Goal: Information Seeking & Learning: Learn about a topic

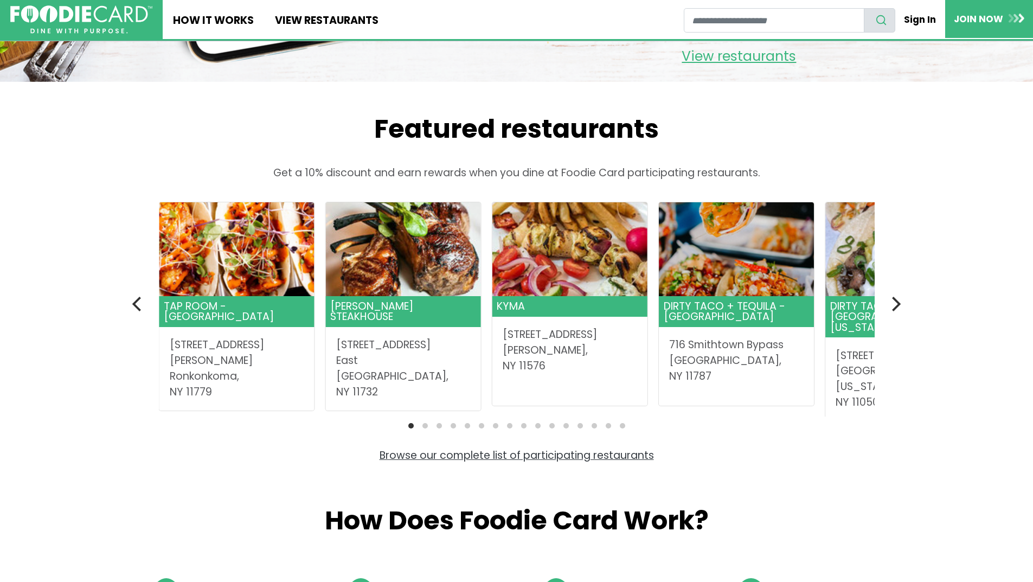
scroll to position [271, 0]
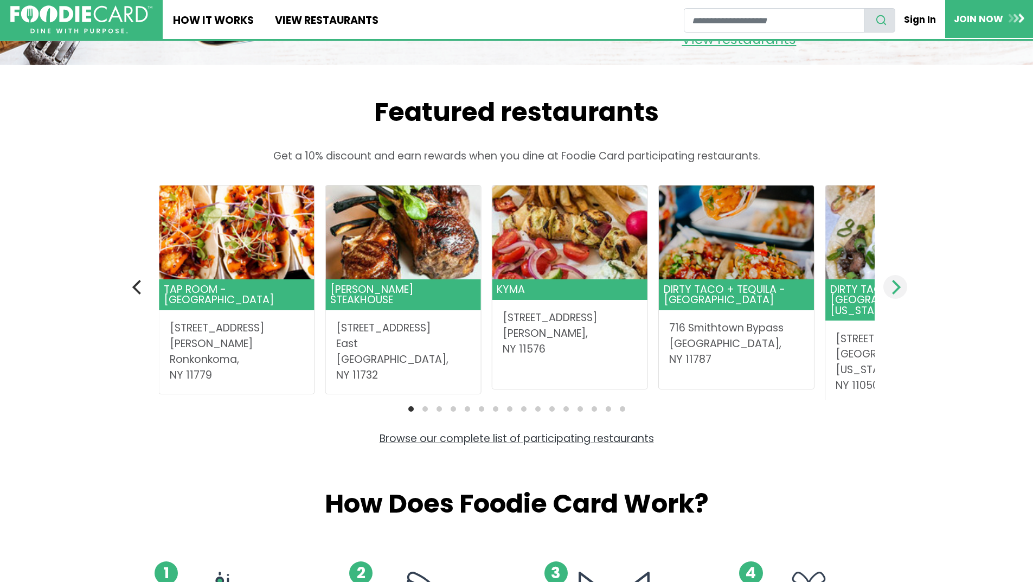
click at [897, 294] on icon "Next" at bounding box center [895, 287] width 14 height 14
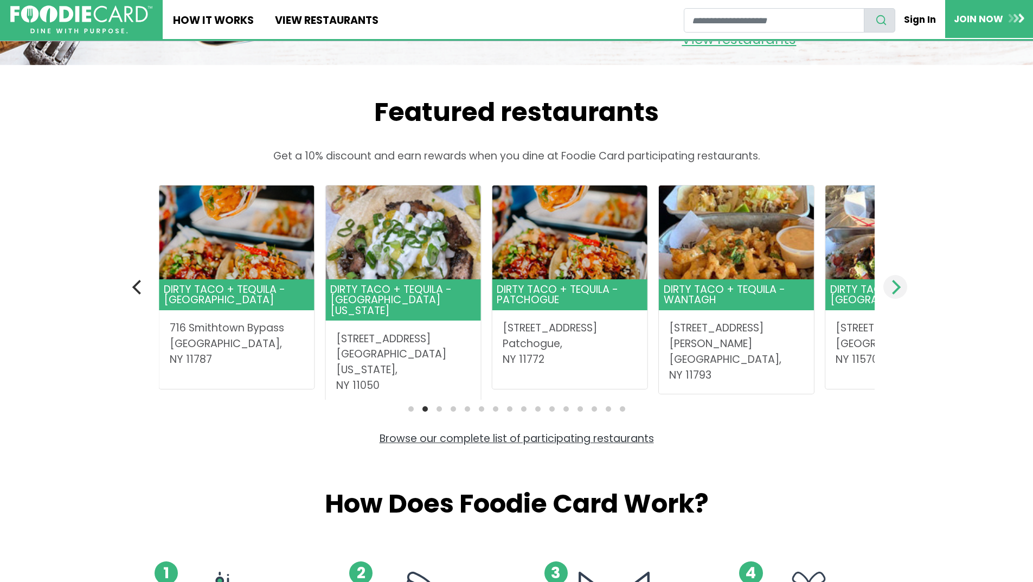
click at [897, 294] on icon "Next" at bounding box center [895, 287] width 14 height 14
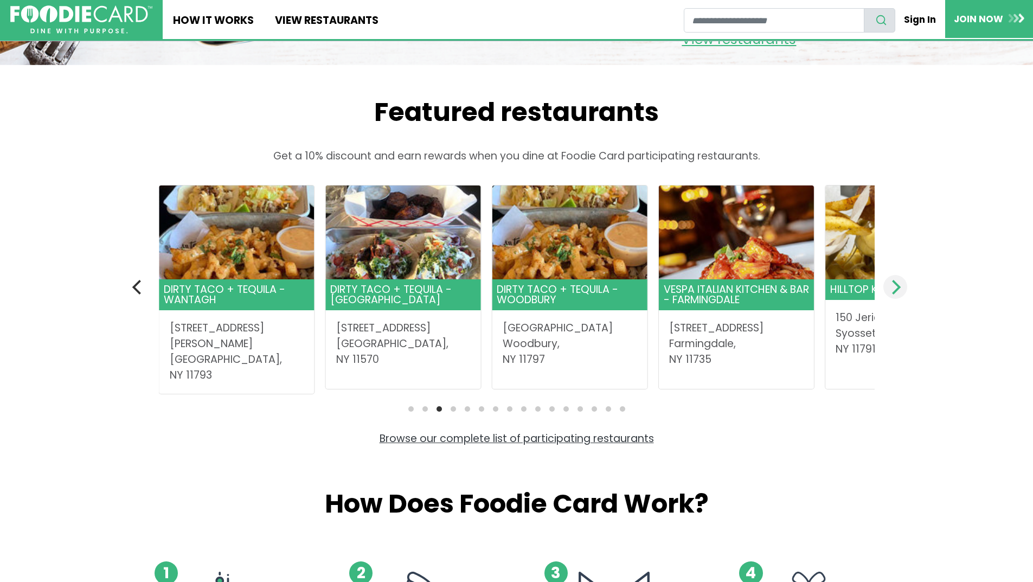
click at [897, 294] on icon "Next" at bounding box center [895, 287] width 14 height 14
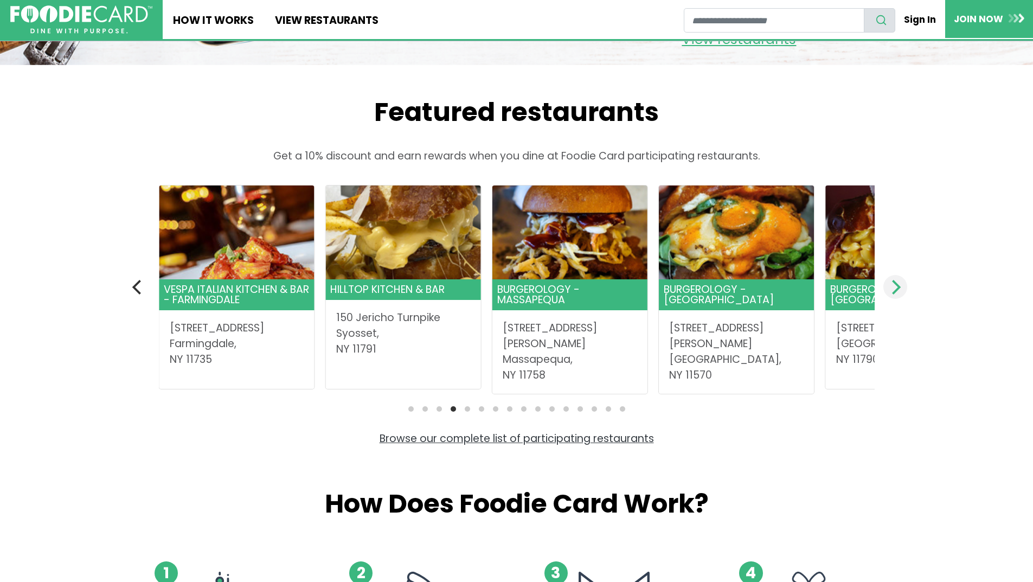
click at [897, 294] on icon "Next" at bounding box center [895, 287] width 14 height 14
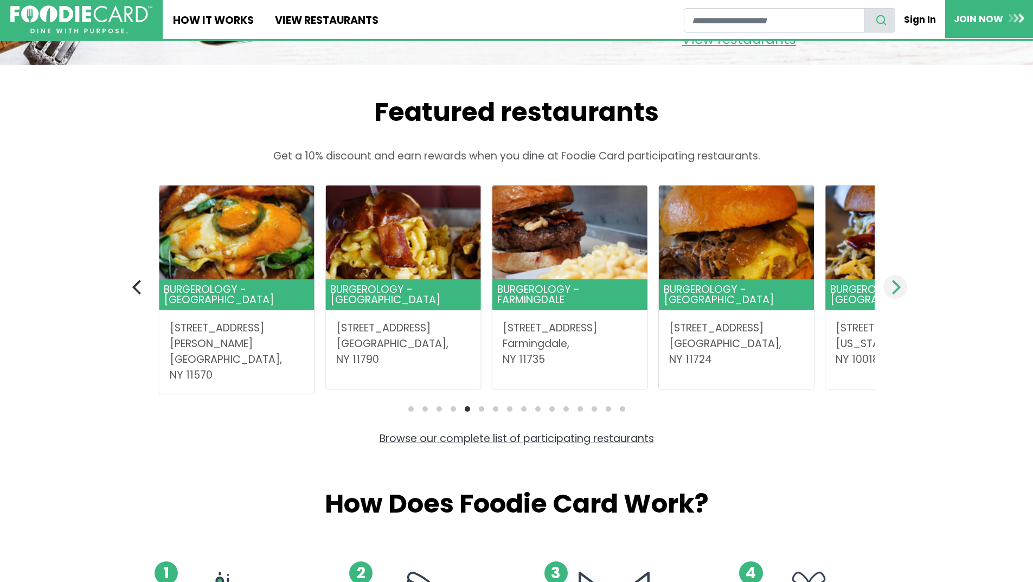
click at [897, 294] on icon "Next" at bounding box center [895, 287] width 14 height 14
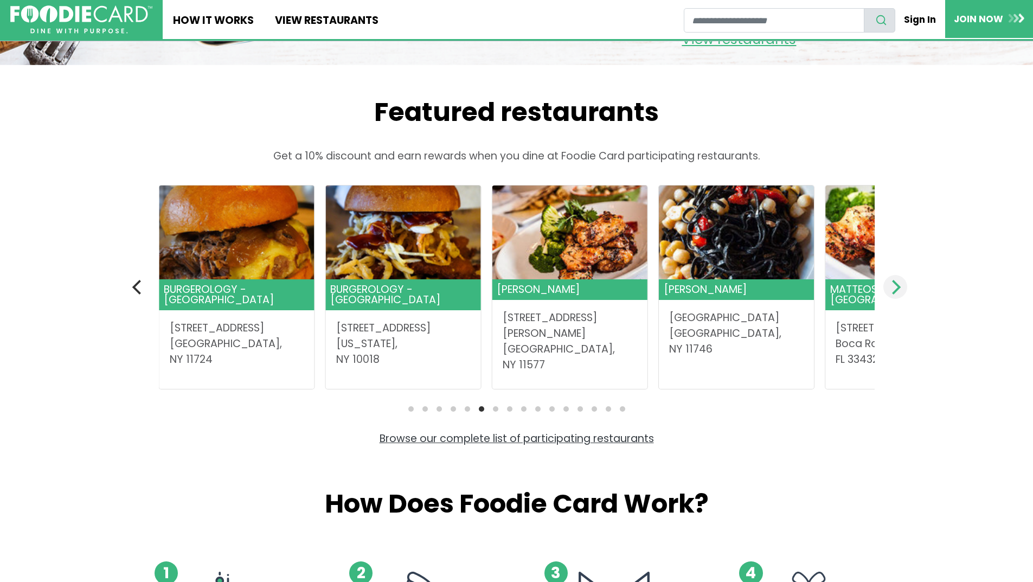
click at [894, 294] on icon "Next" at bounding box center [895, 287] width 14 height 14
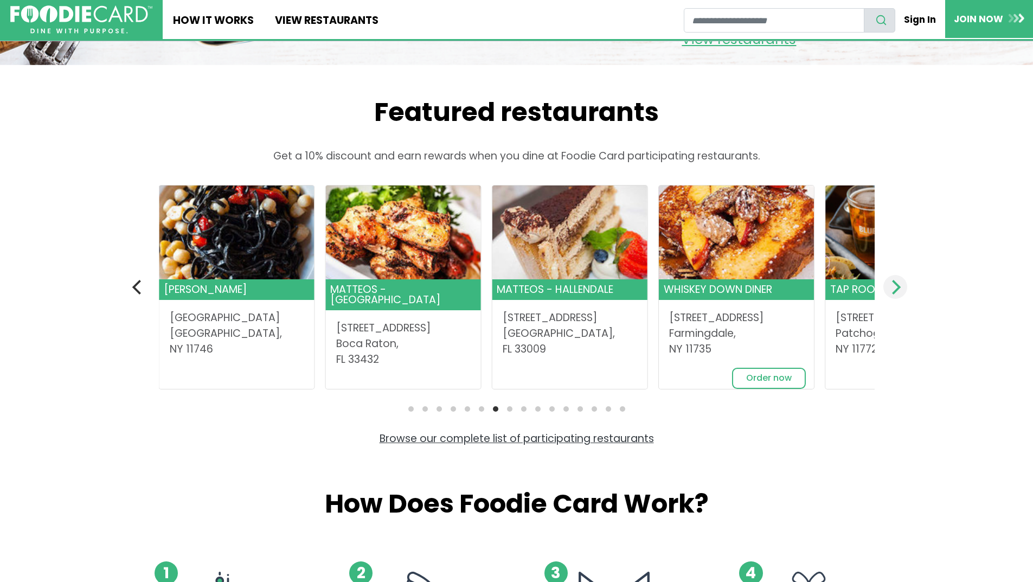
click at [894, 294] on icon "Next" at bounding box center [895, 287] width 14 height 14
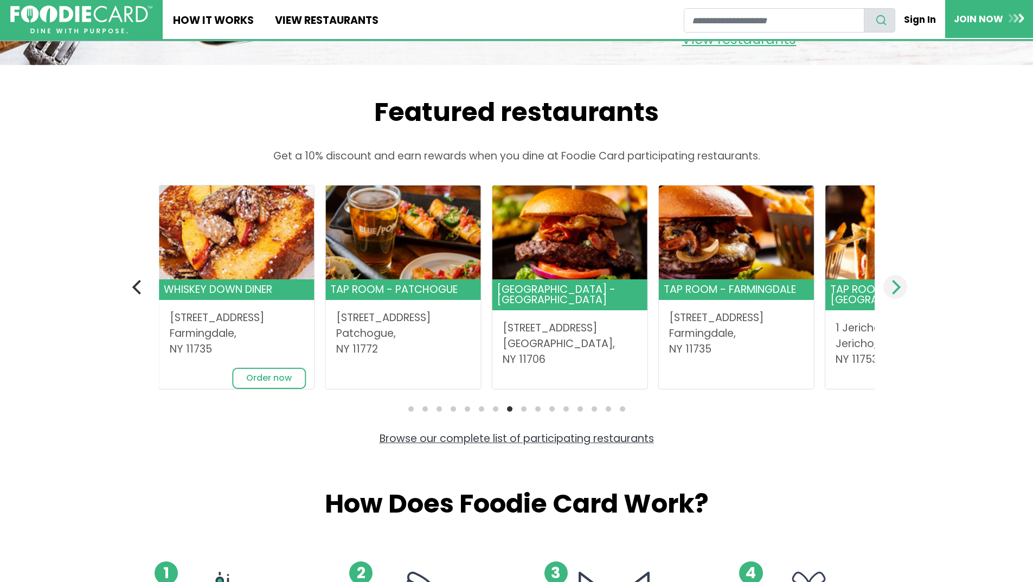
click at [894, 294] on icon "Next" at bounding box center [895, 287] width 14 height 14
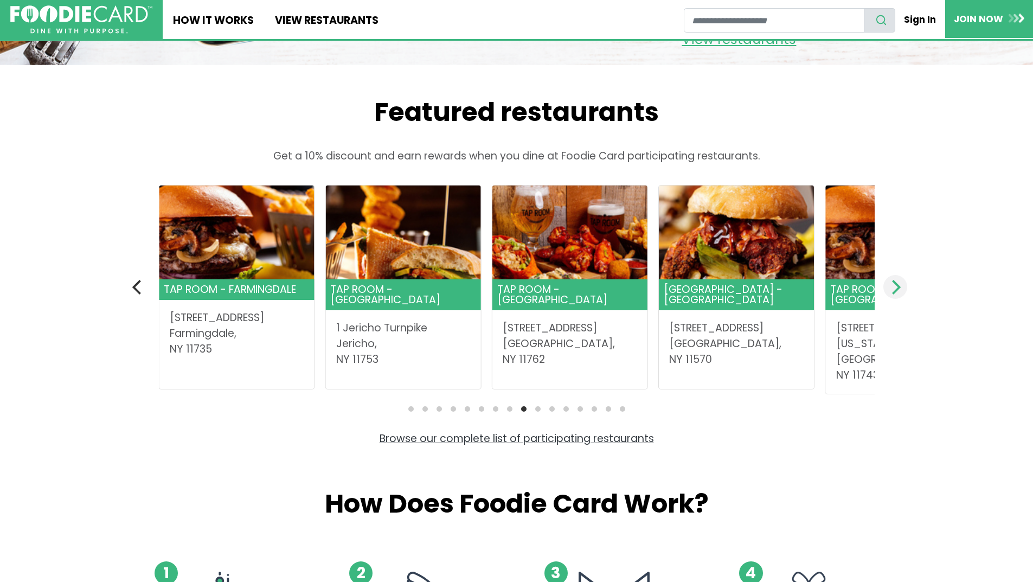
click at [894, 294] on icon "Next" at bounding box center [895, 287] width 14 height 14
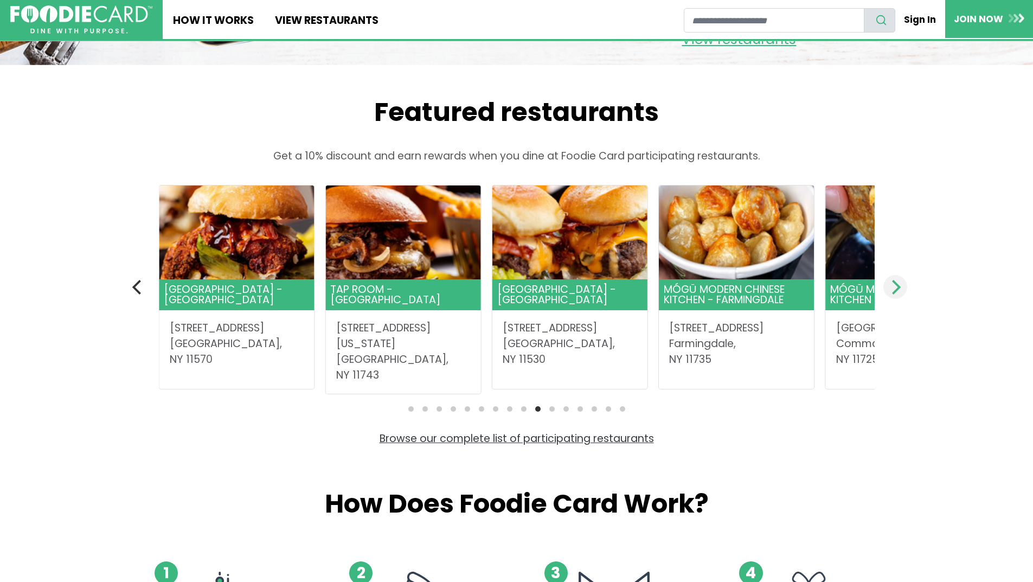
click at [894, 294] on icon "Next" at bounding box center [895, 287] width 14 height 14
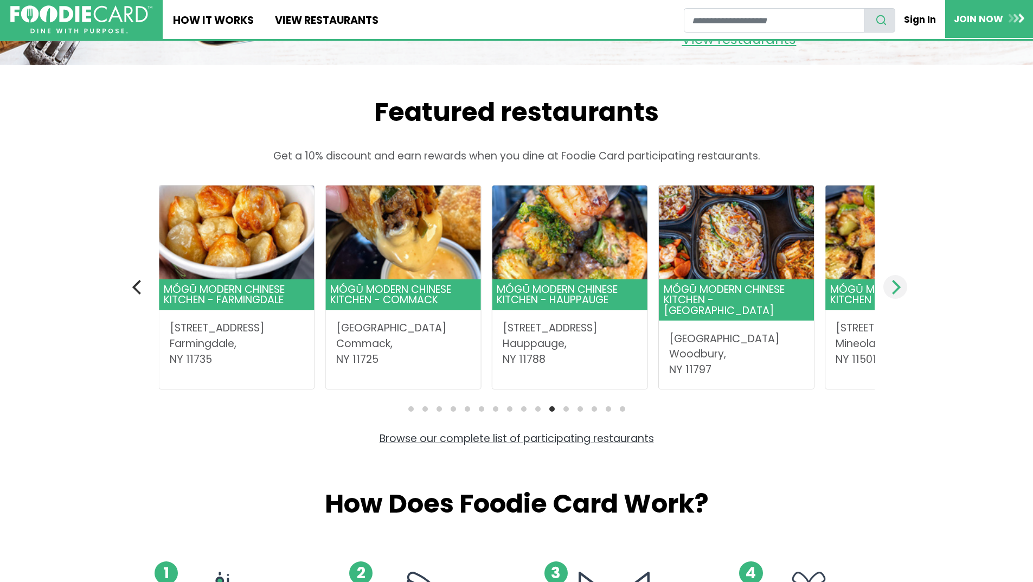
click at [894, 294] on icon "Next" at bounding box center [895, 287] width 14 height 14
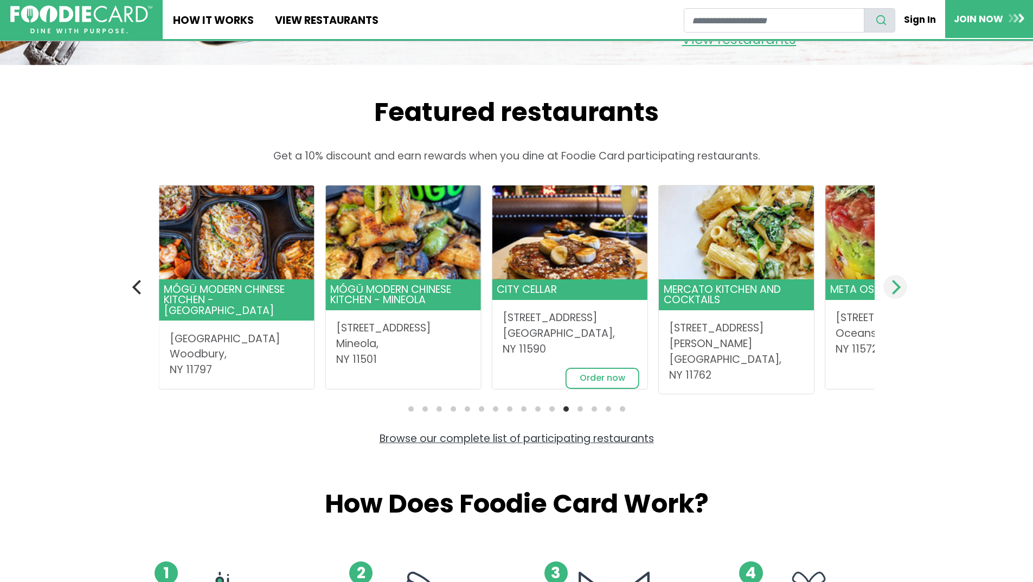
click at [894, 294] on icon "Next" at bounding box center [895, 287] width 14 height 14
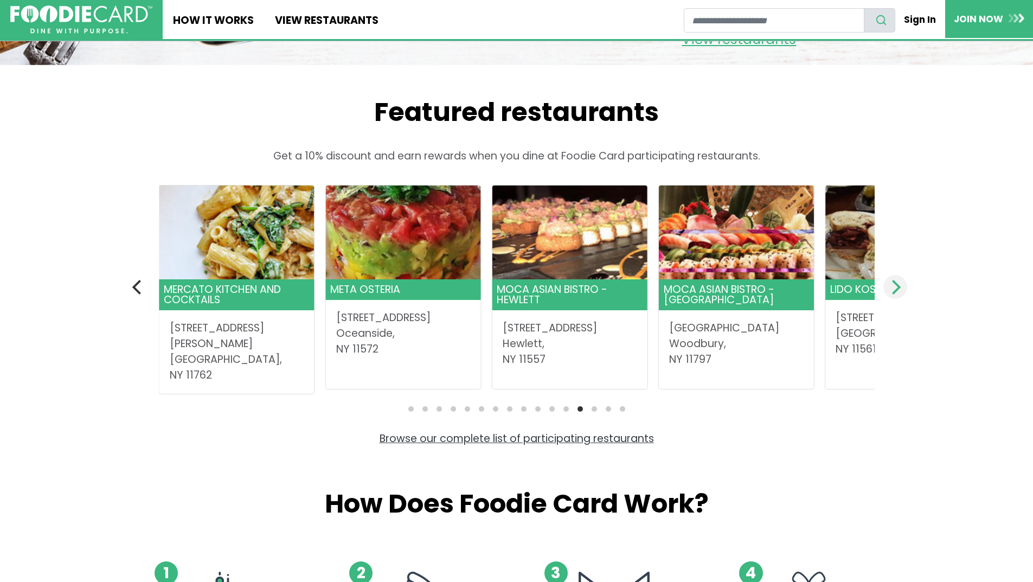
click at [894, 294] on icon "Next" at bounding box center [895, 287] width 14 height 14
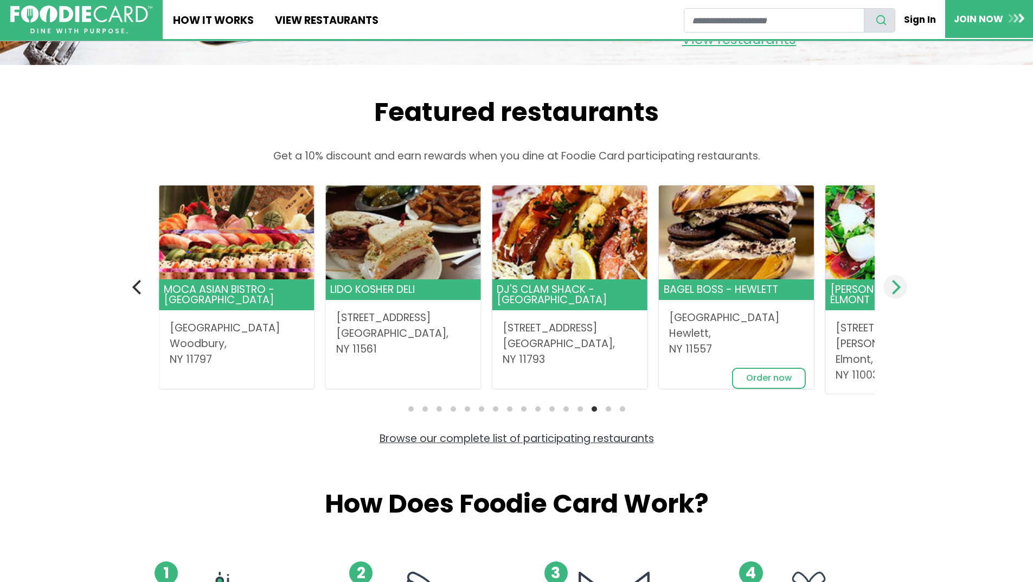
click at [894, 294] on icon "Next" at bounding box center [895, 287] width 14 height 14
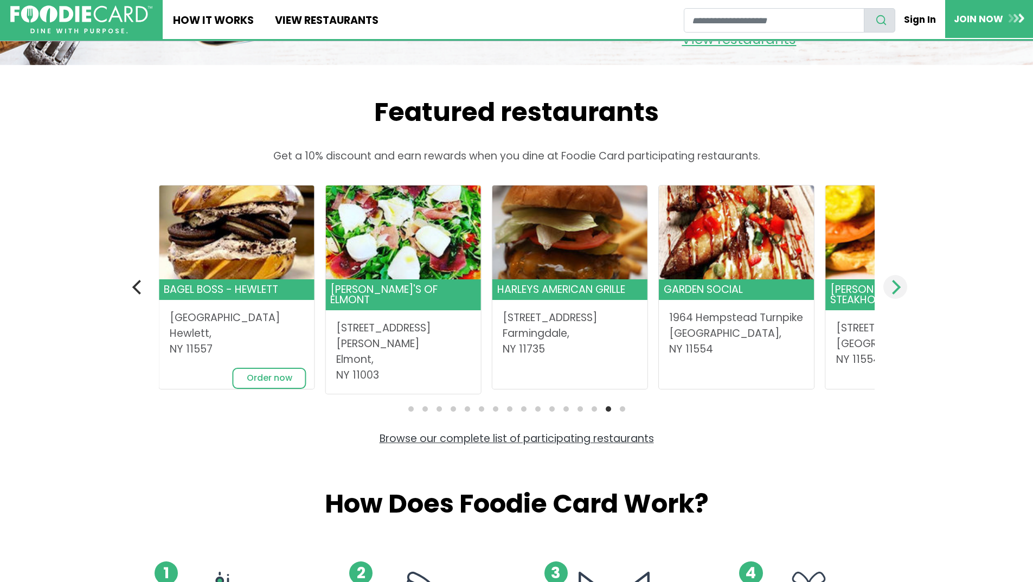
click at [894, 294] on icon "Next" at bounding box center [895, 287] width 14 height 14
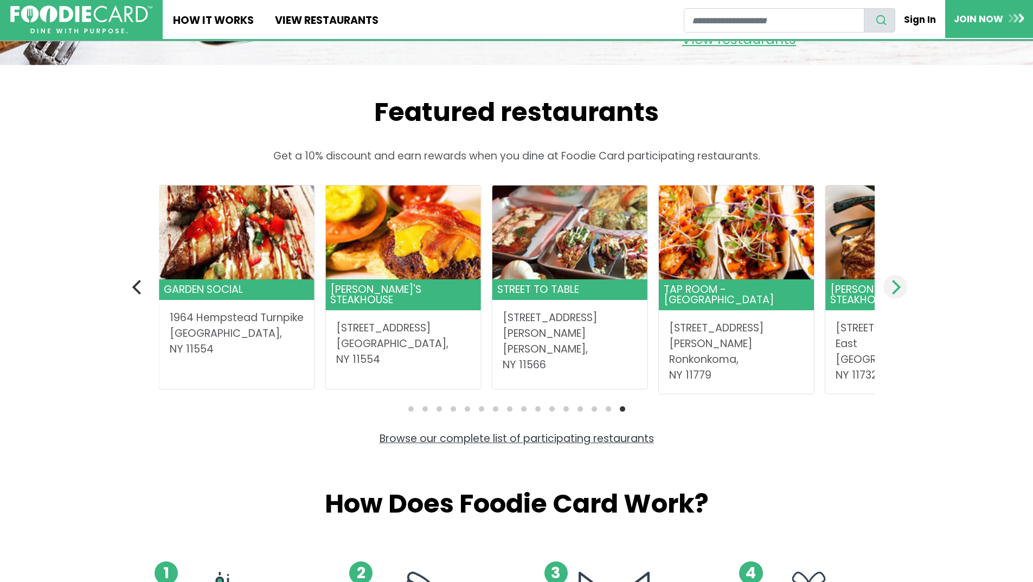
click at [894, 294] on icon "Next" at bounding box center [895, 287] width 14 height 14
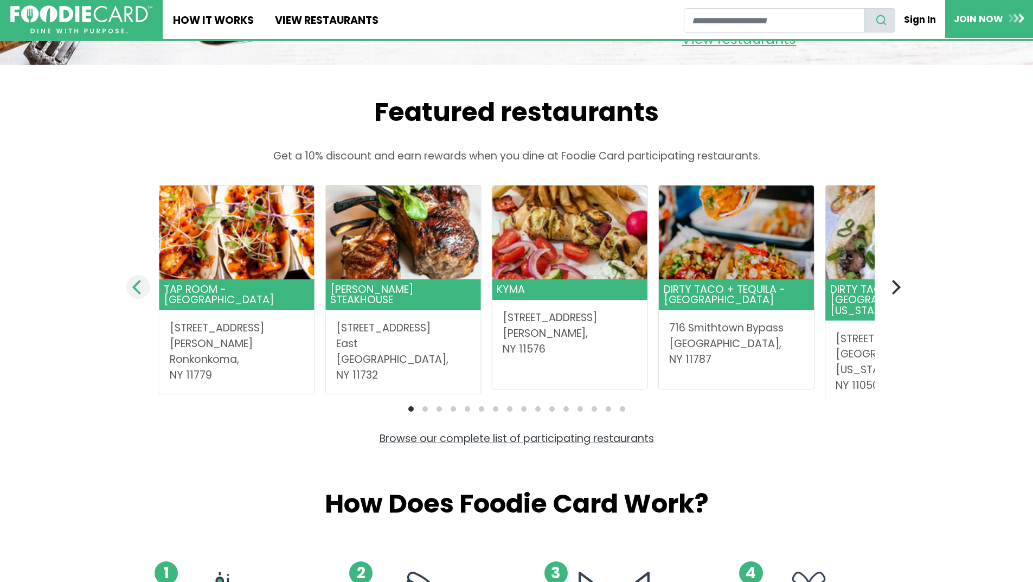
click at [133, 294] on icon "Previous" at bounding box center [138, 287] width 14 height 14
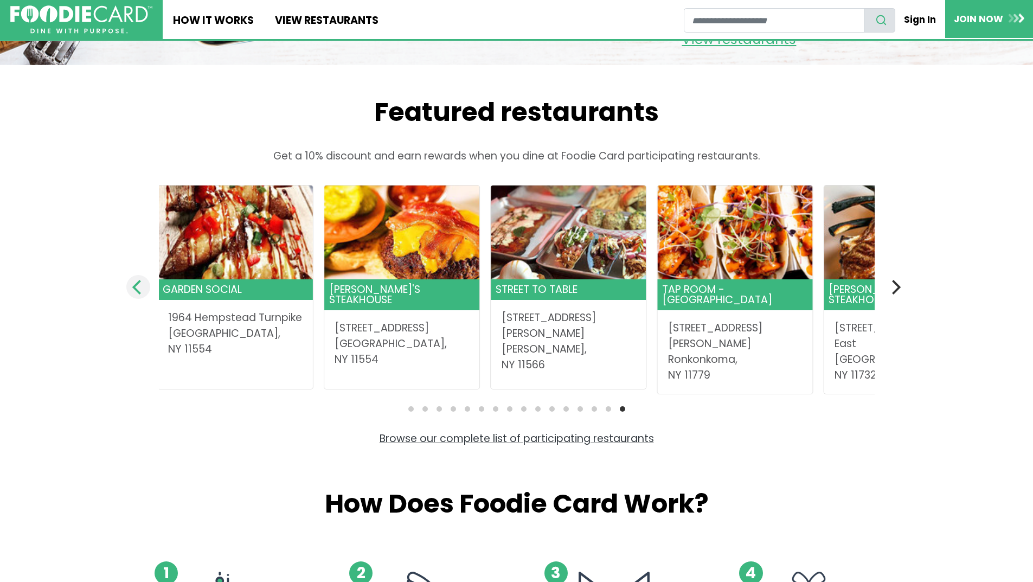
click at [133, 294] on icon "Previous" at bounding box center [138, 287] width 14 height 14
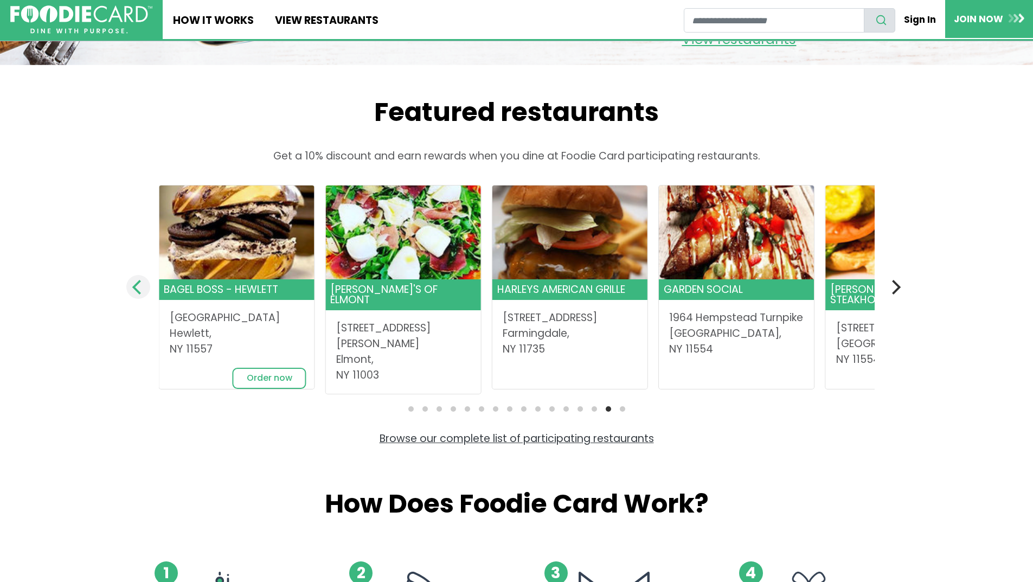
click at [133, 294] on icon "Previous" at bounding box center [138, 287] width 14 height 14
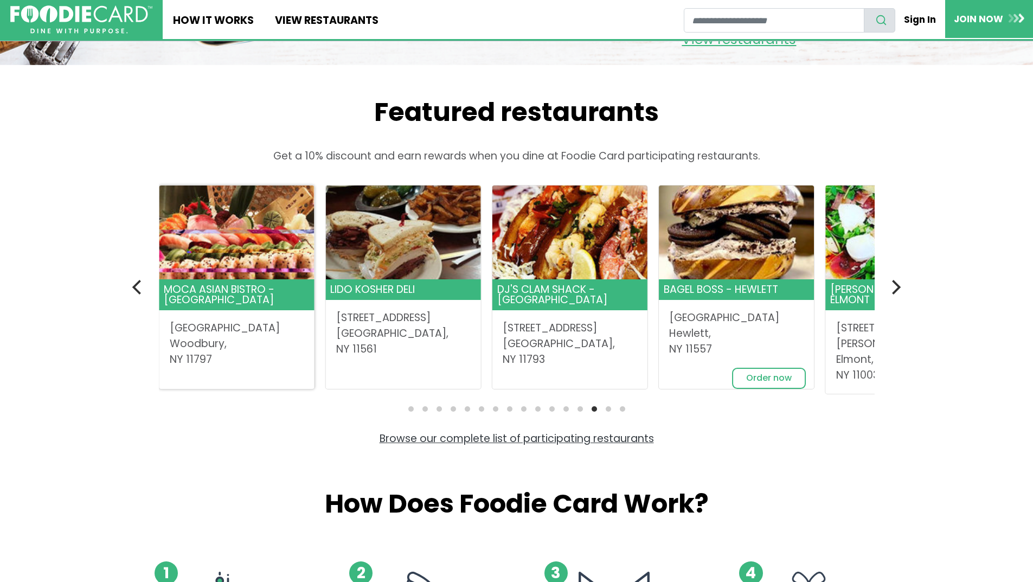
click at [185, 367] on address "7967 Jericho Turnpike Woodbury, NY 11797" at bounding box center [237, 344] width 135 height 47
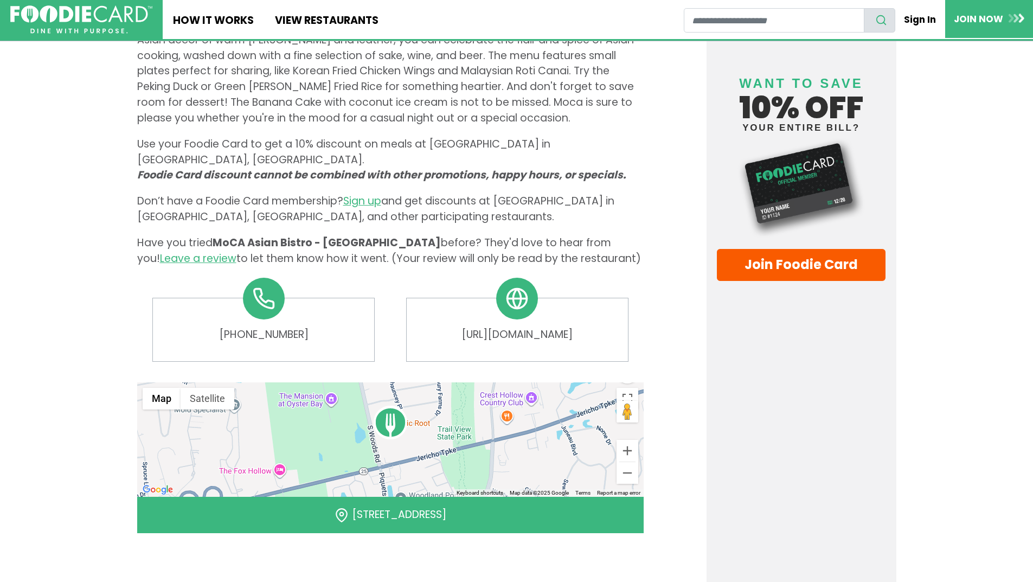
scroll to position [597, 0]
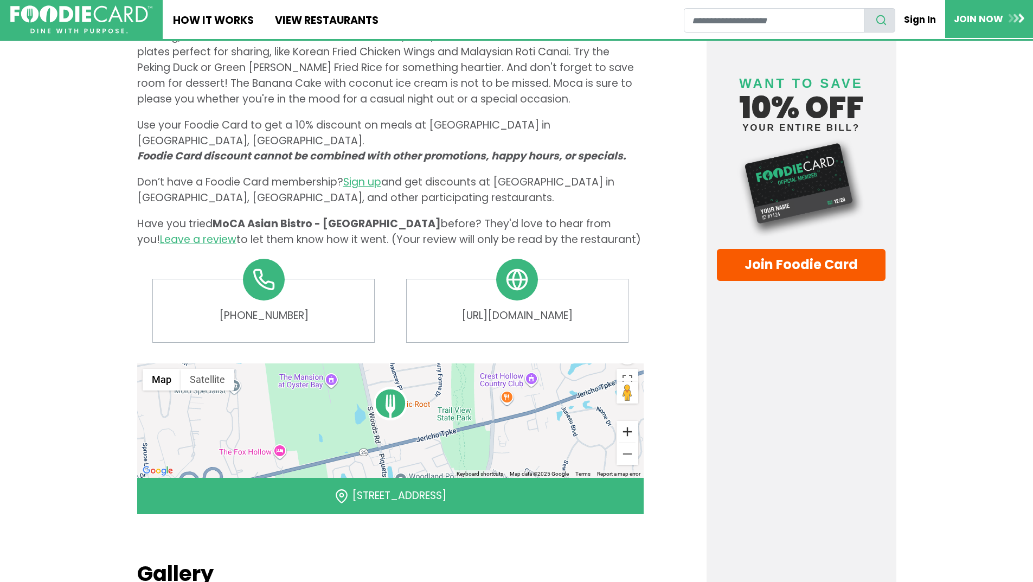
click at [622, 421] on button "Zoom in" at bounding box center [628, 432] width 22 height 22
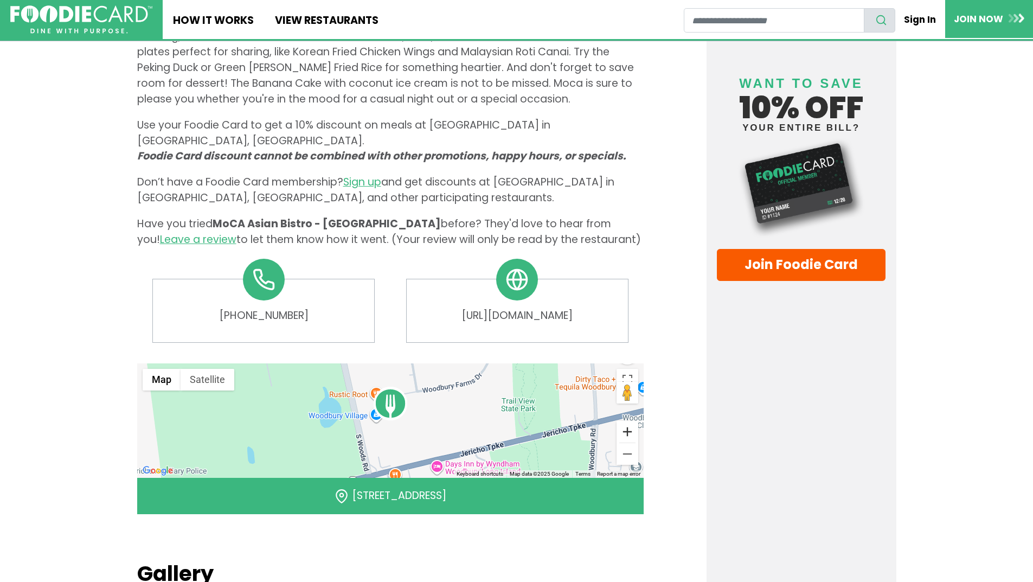
click at [622, 421] on button "Zoom in" at bounding box center [628, 432] width 22 height 22
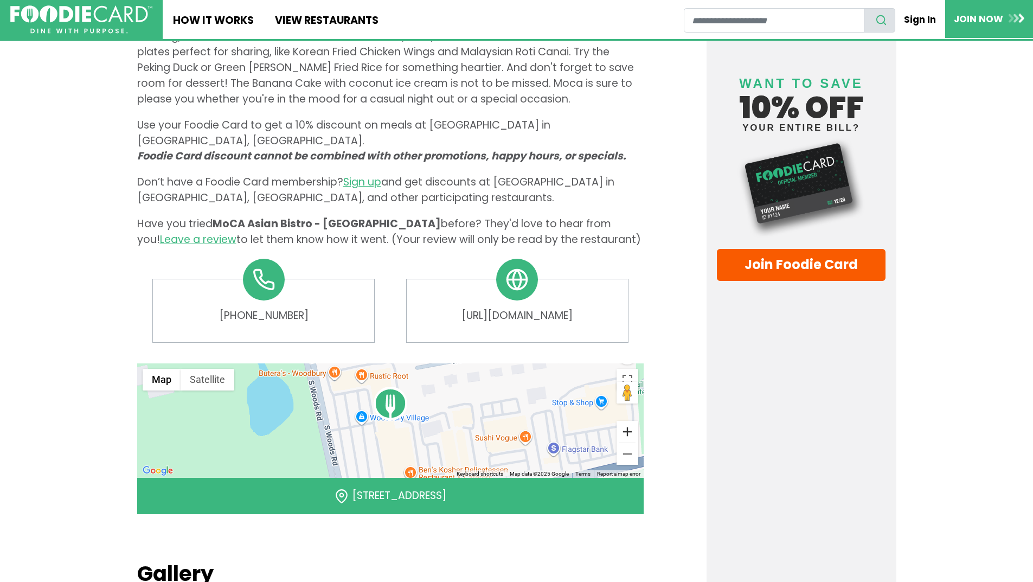
click at [622, 421] on button "Zoom in" at bounding box center [628, 432] width 22 height 22
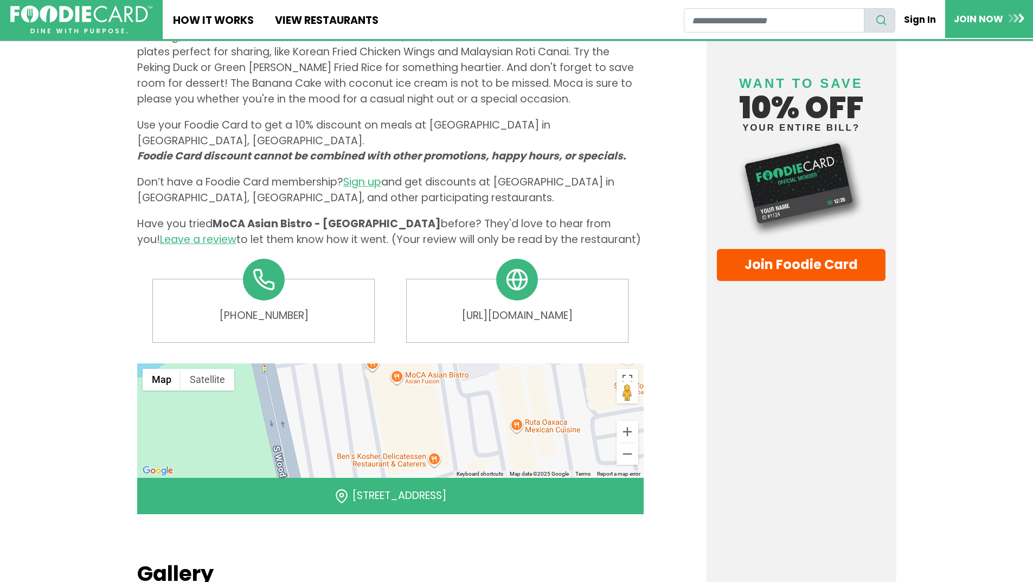
drag, startPoint x: 471, startPoint y: 374, endPoint x: 475, endPoint y: 287, distance: 86.9
click at [475, 287] on div "Details Moca in [GEOGRAPHIC_DATA], [US_STATE], offers a stunning selection of t…" at bounding box center [390, 242] width 507 height 553
drag, startPoint x: 478, startPoint y: 363, endPoint x: 489, endPoint y: 388, distance: 27.0
click at [489, 388] on div at bounding box center [390, 420] width 507 height 114
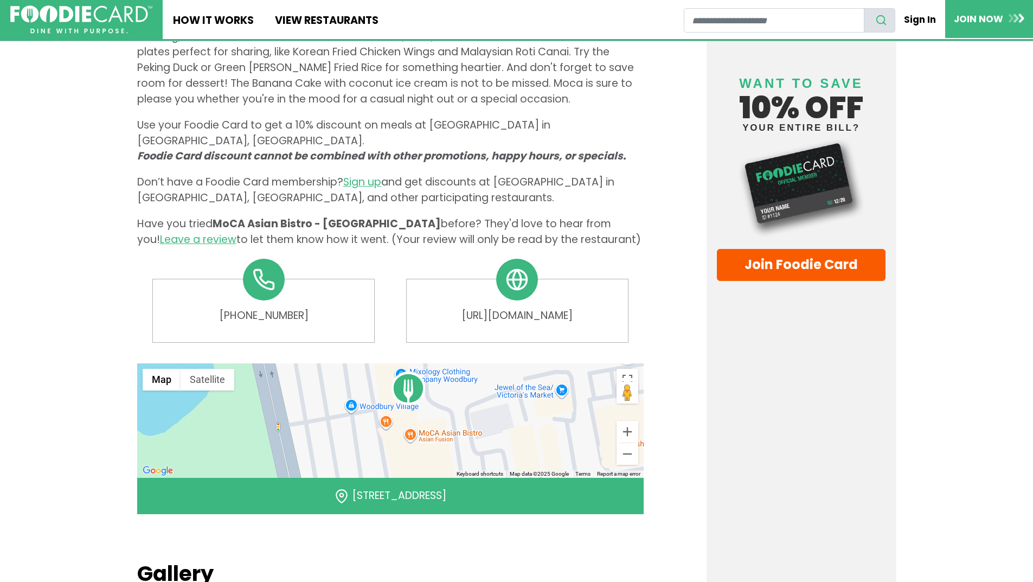
drag, startPoint x: 487, startPoint y: 362, endPoint x: 491, endPoint y: 407, distance: 45.2
click at [491, 407] on div at bounding box center [390, 420] width 507 height 114
click at [506, 308] on link "[URL][DOMAIN_NAME]" at bounding box center [517, 316] width 200 height 16
